Goal: Information Seeking & Learning: Learn about a topic

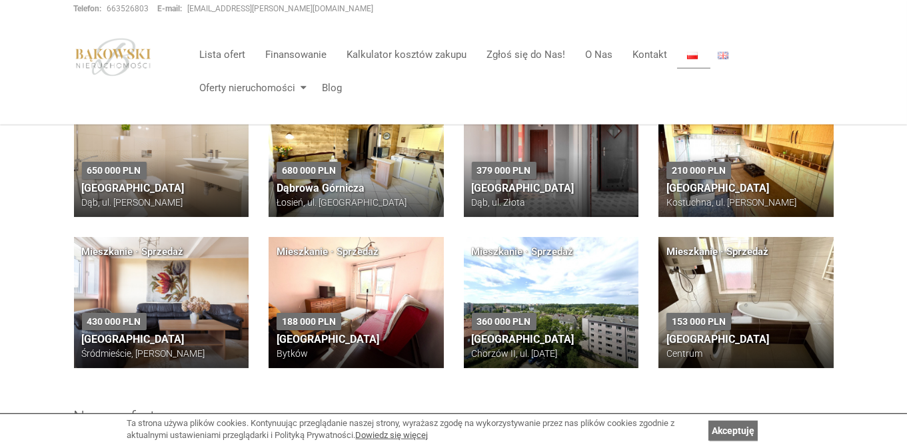
scroll to position [900, 0]
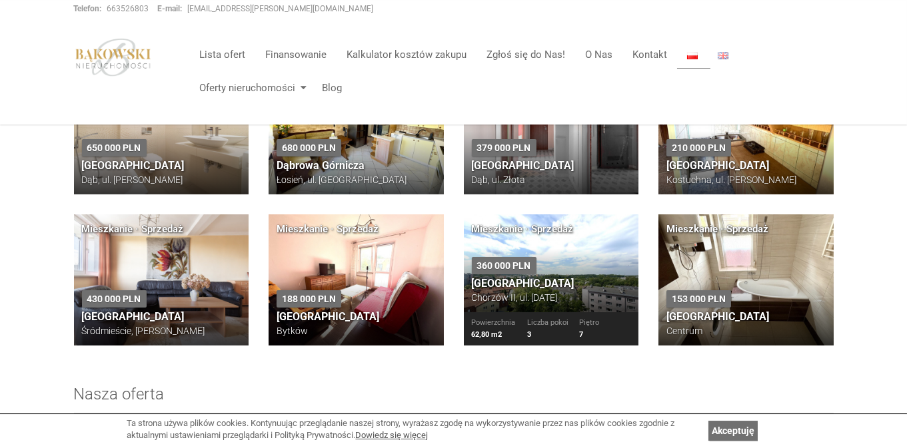
click at [550, 316] on ul "Powierzchnia 62,80 m2 Liczba pokoi 3 Piętro 7" at bounding box center [551, 329] width 175 height 33
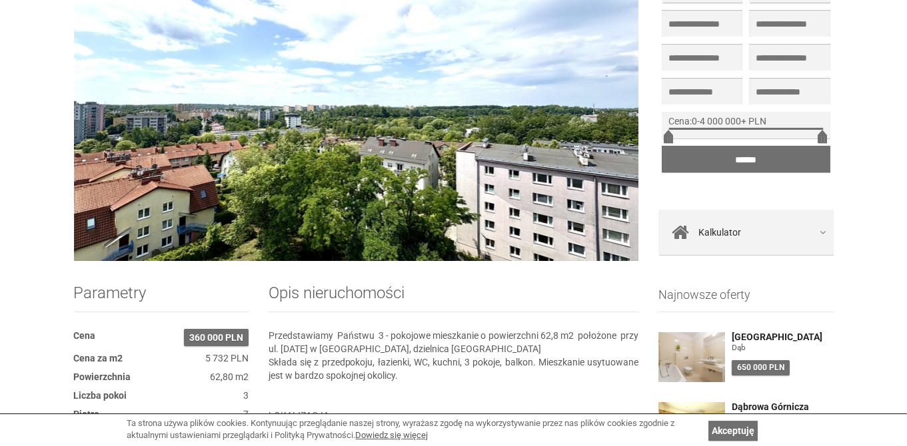
scroll to position [286, 0]
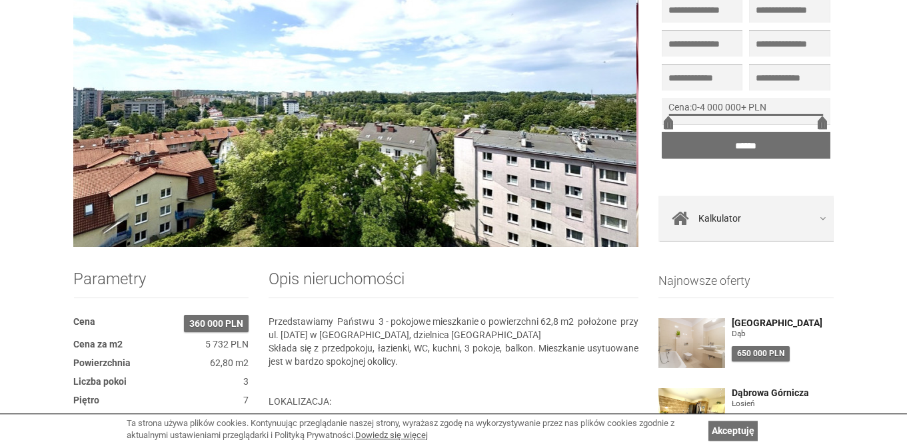
click at [596, 111] on img at bounding box center [354, 87] width 565 height 320
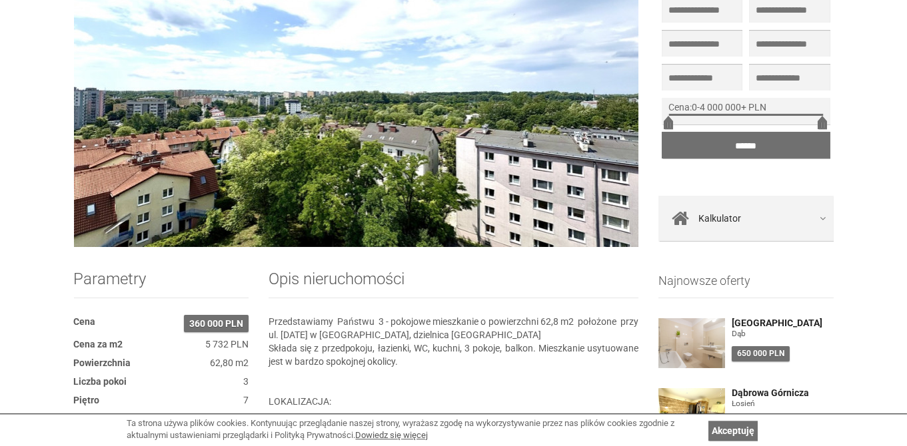
click at [596, 111] on img at bounding box center [356, 87] width 565 height 320
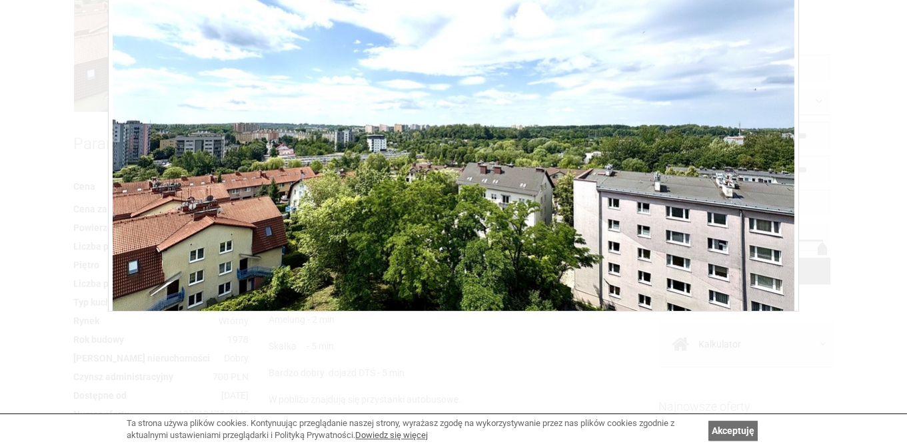
scroll to position [0, 0]
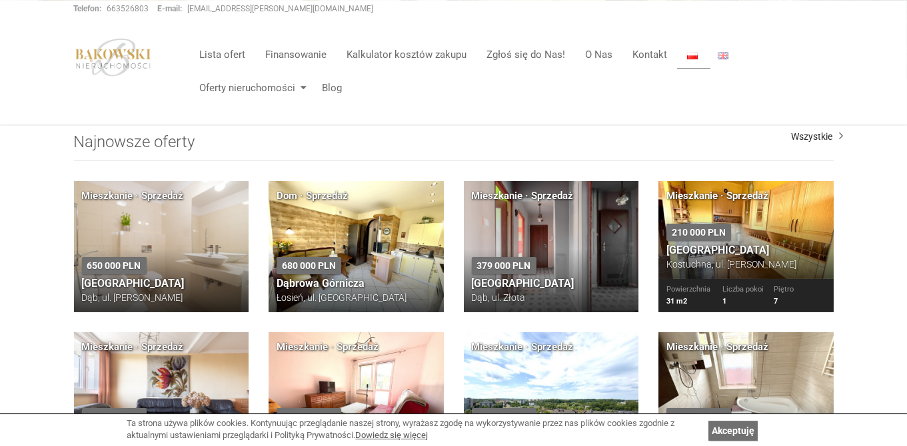
scroll to position [770, 0]
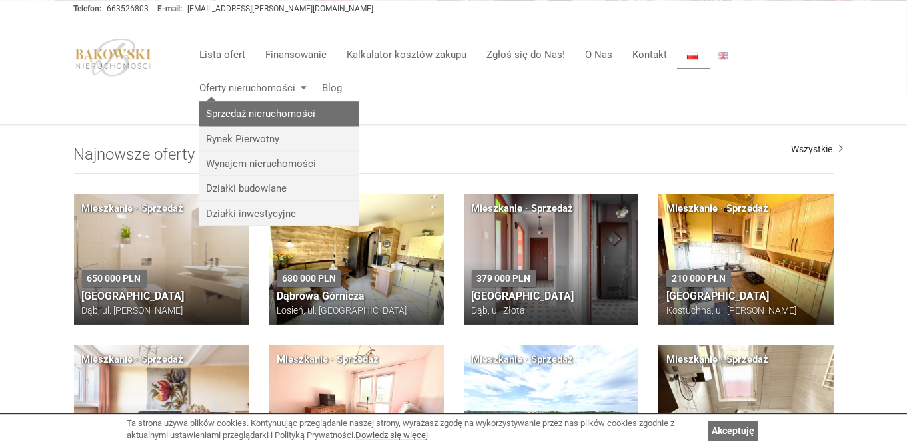
click at [256, 117] on link "Sprzedaż nieruchomości" at bounding box center [279, 113] width 160 height 25
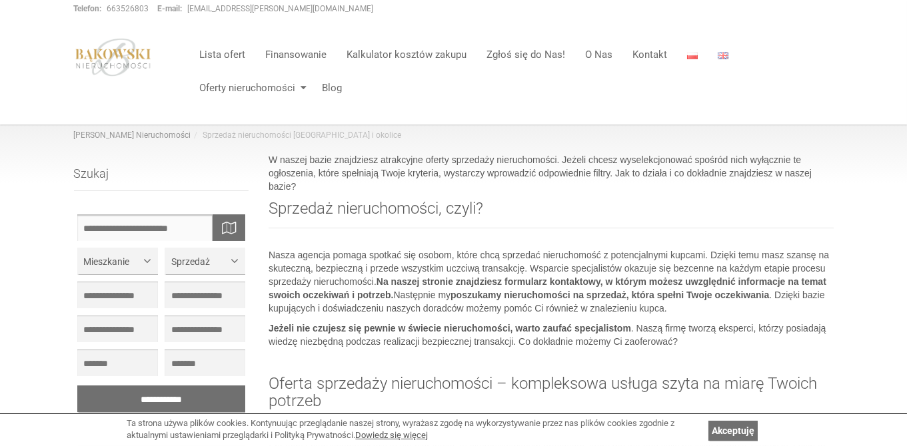
click at [144, 234] on input "text" at bounding box center [161, 228] width 169 height 27
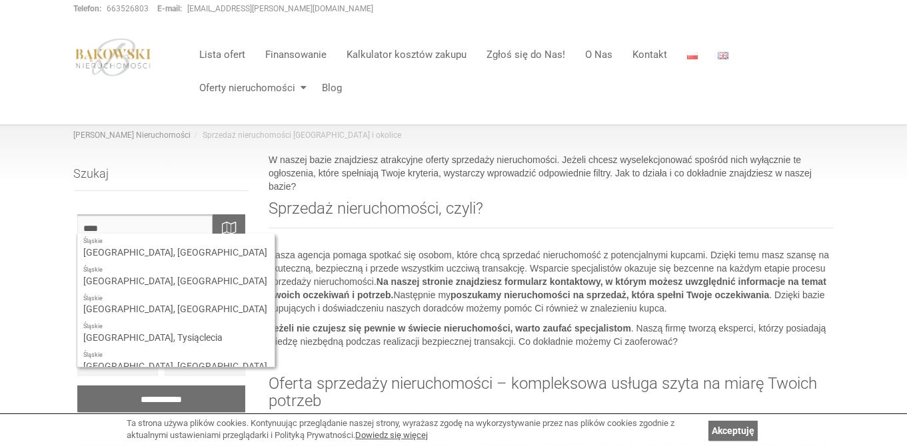
scroll to position [238, 0]
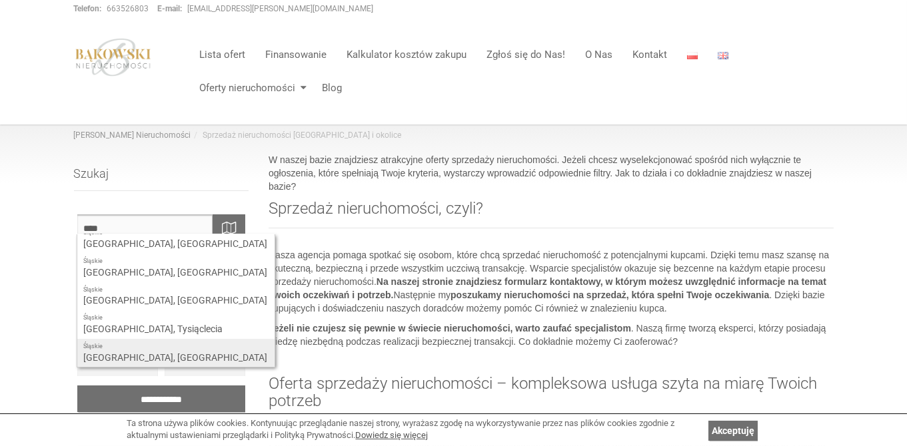
type input "****"
click at [127, 342] on div "Śląskie Katowice, Wełnowiec" at bounding box center [175, 353] width 197 height 29
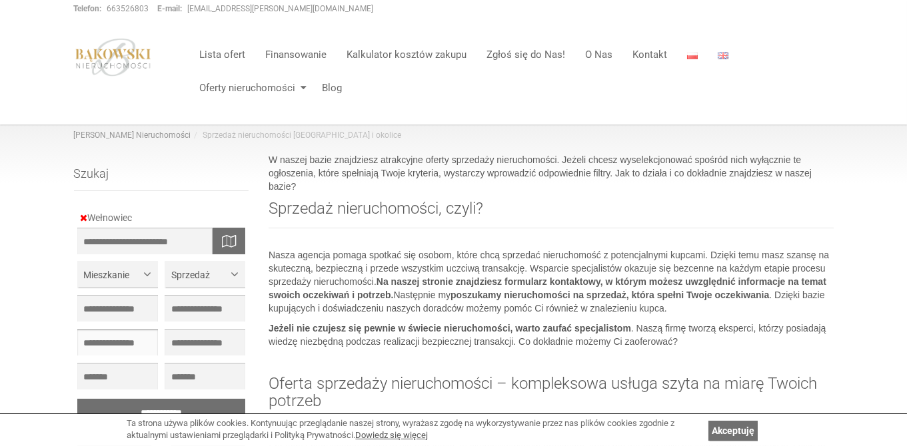
click at [127, 342] on input "text" at bounding box center [117, 342] width 81 height 27
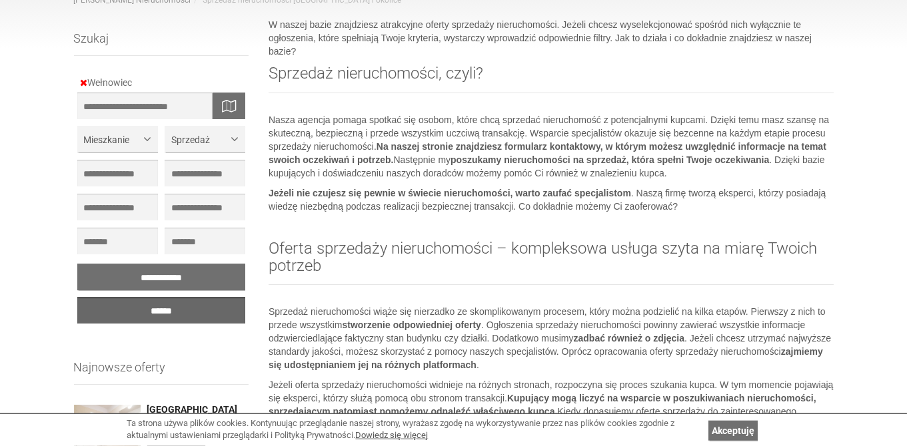
click at [158, 313] on input "******" at bounding box center [161, 310] width 169 height 27
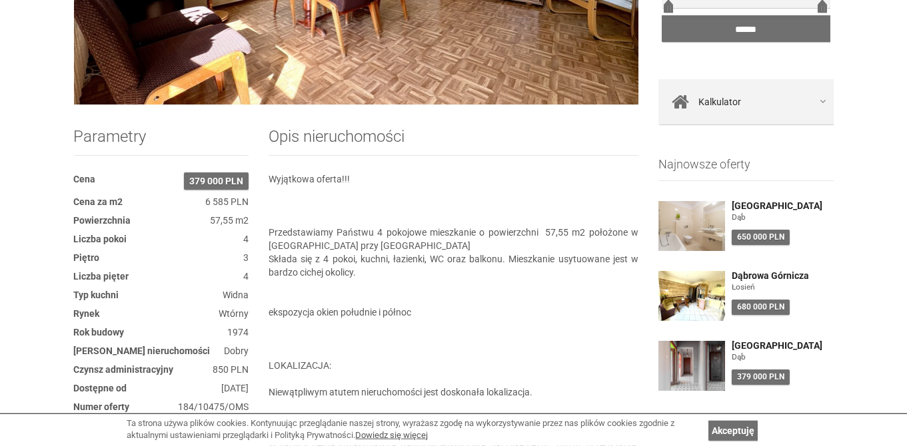
scroll to position [450, 0]
